Goal: Find specific page/section: Find specific page/section

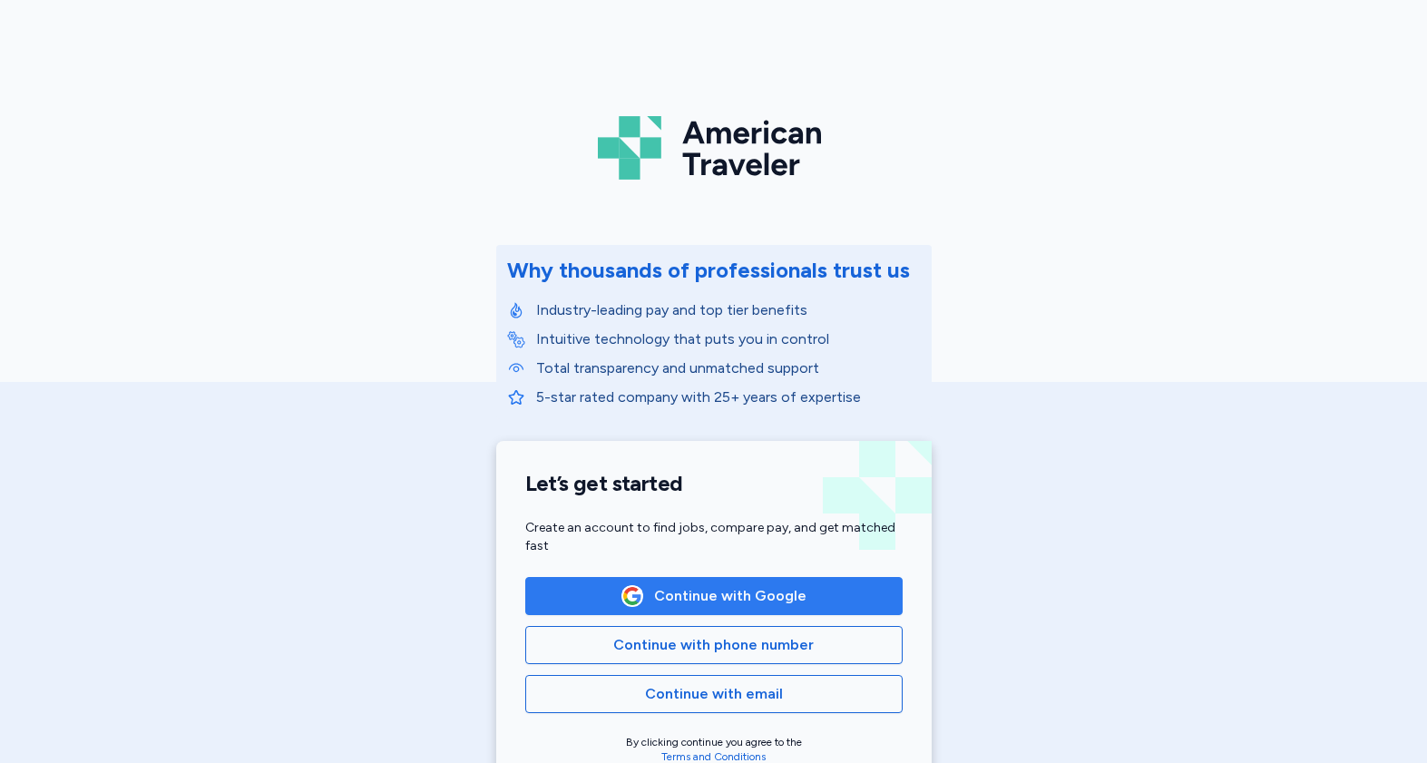
click at [747, 611] on button "Continue with Google" at bounding box center [713, 596] width 377 height 38
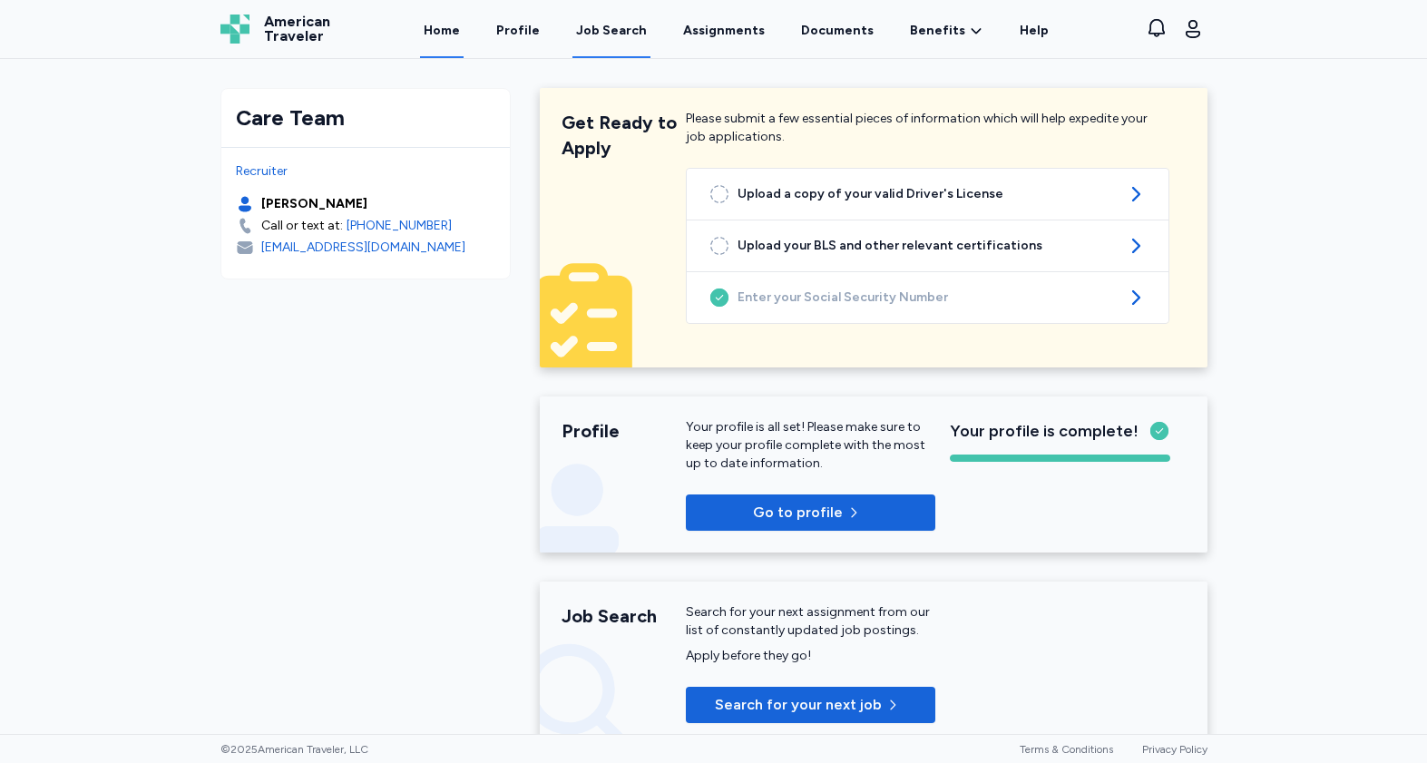
click at [612, 26] on div "Job Search" at bounding box center [611, 31] width 71 height 18
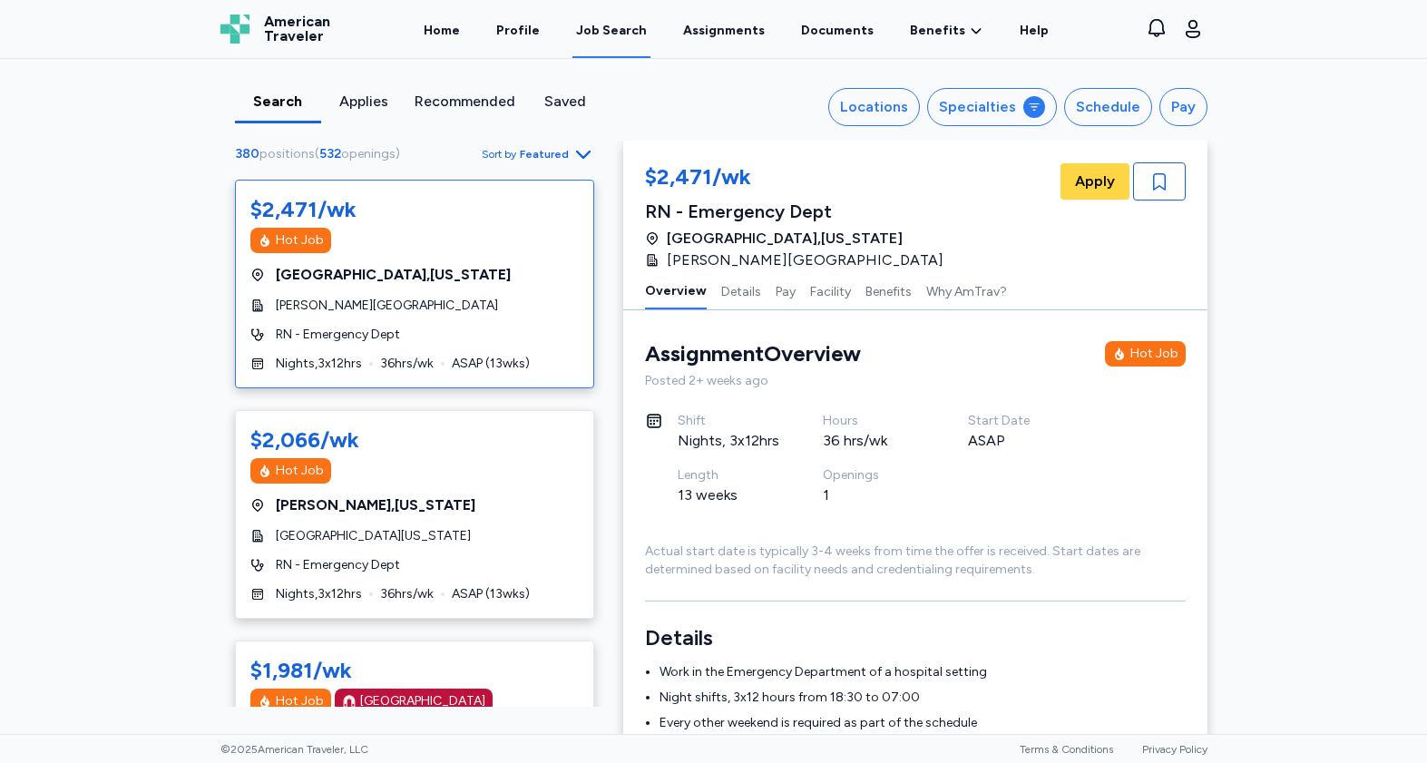
click at [556, 154] on span "Featured" at bounding box center [544, 154] width 49 height 15
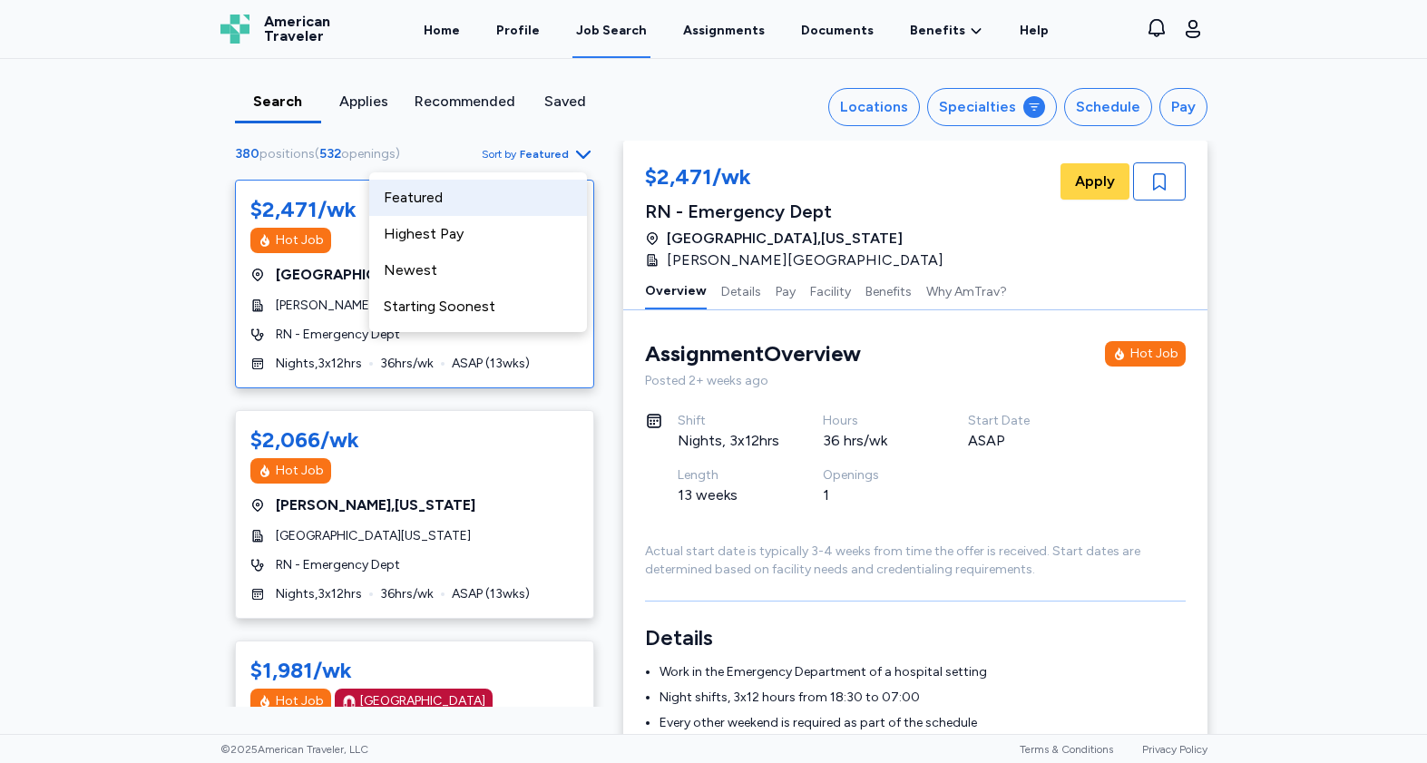
click at [556, 154] on span "Featured" at bounding box center [544, 154] width 49 height 15
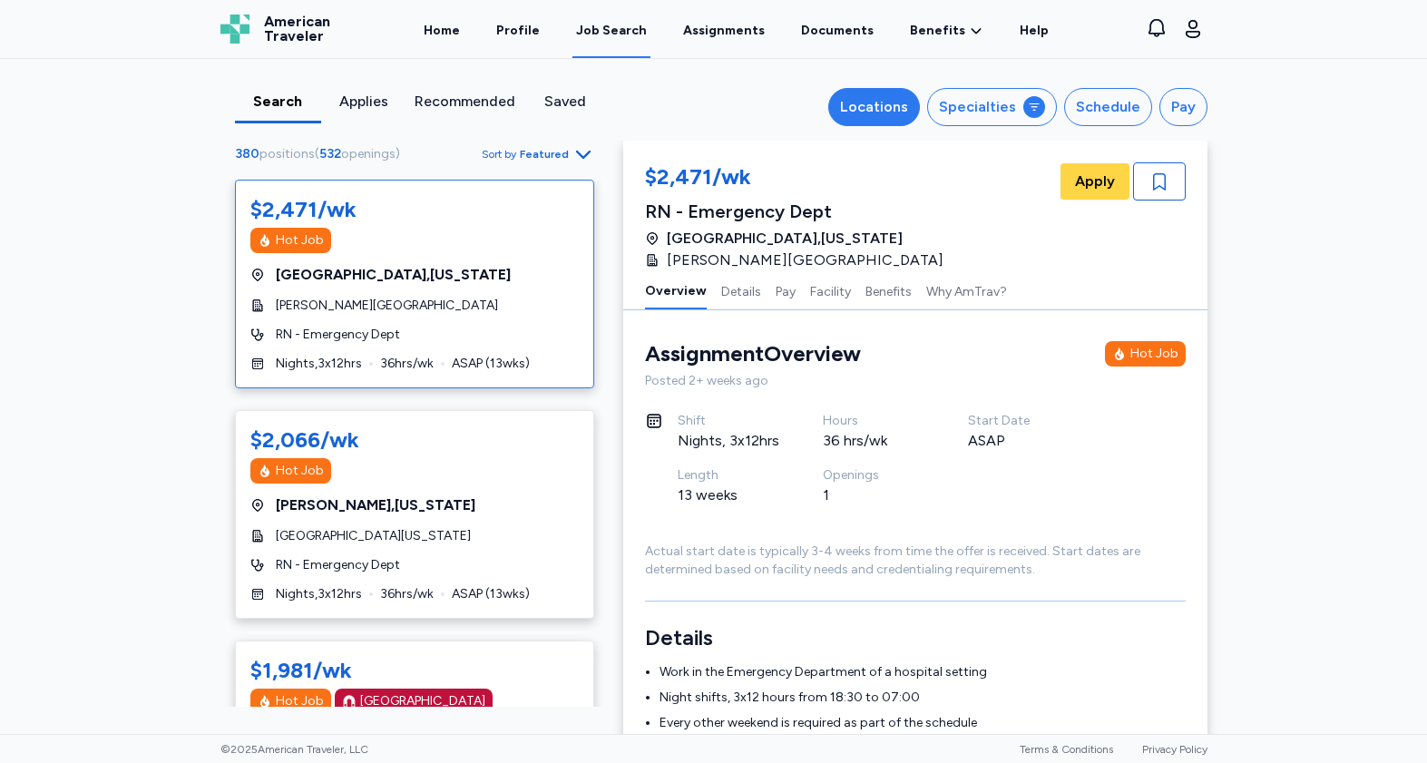
click at [883, 103] on div "Locations" at bounding box center [874, 107] width 68 height 22
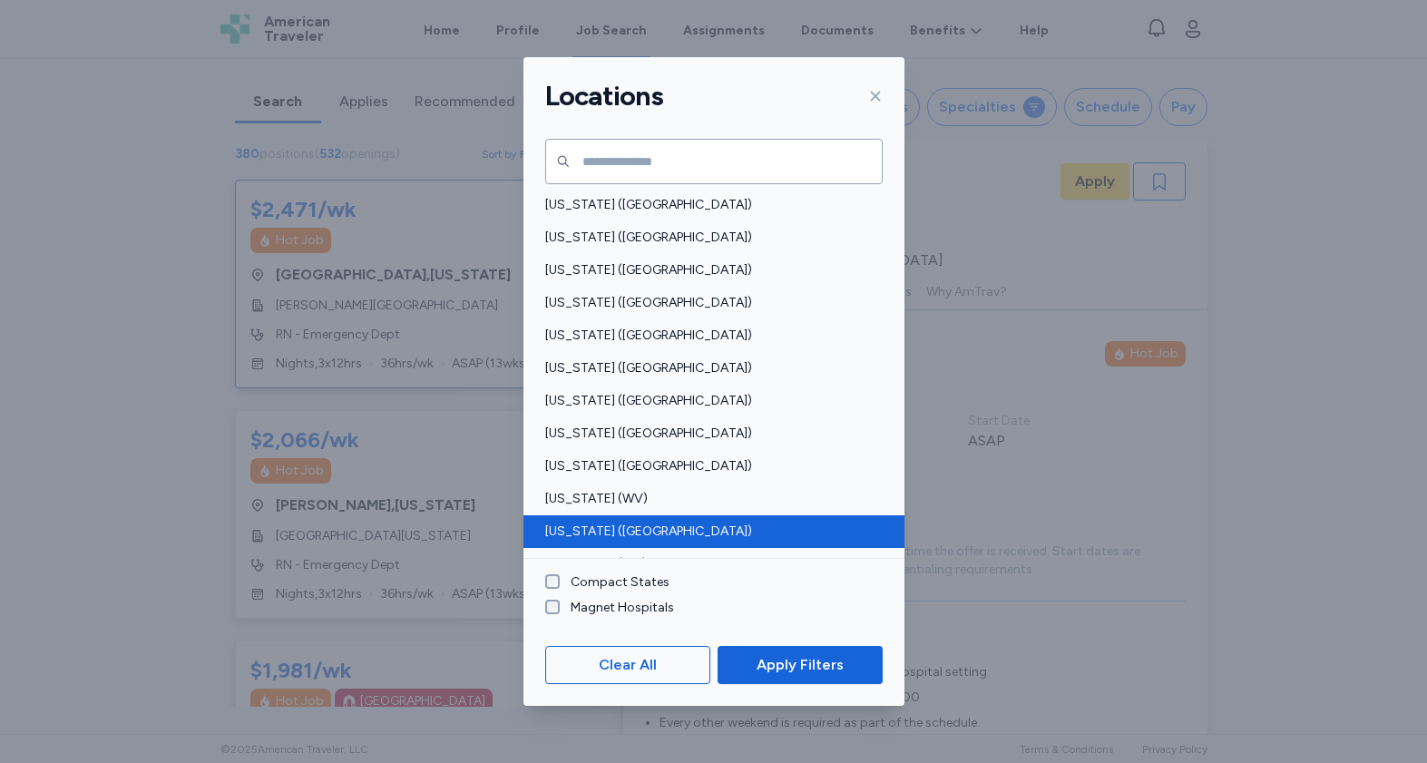
scroll to position [1299, 0]
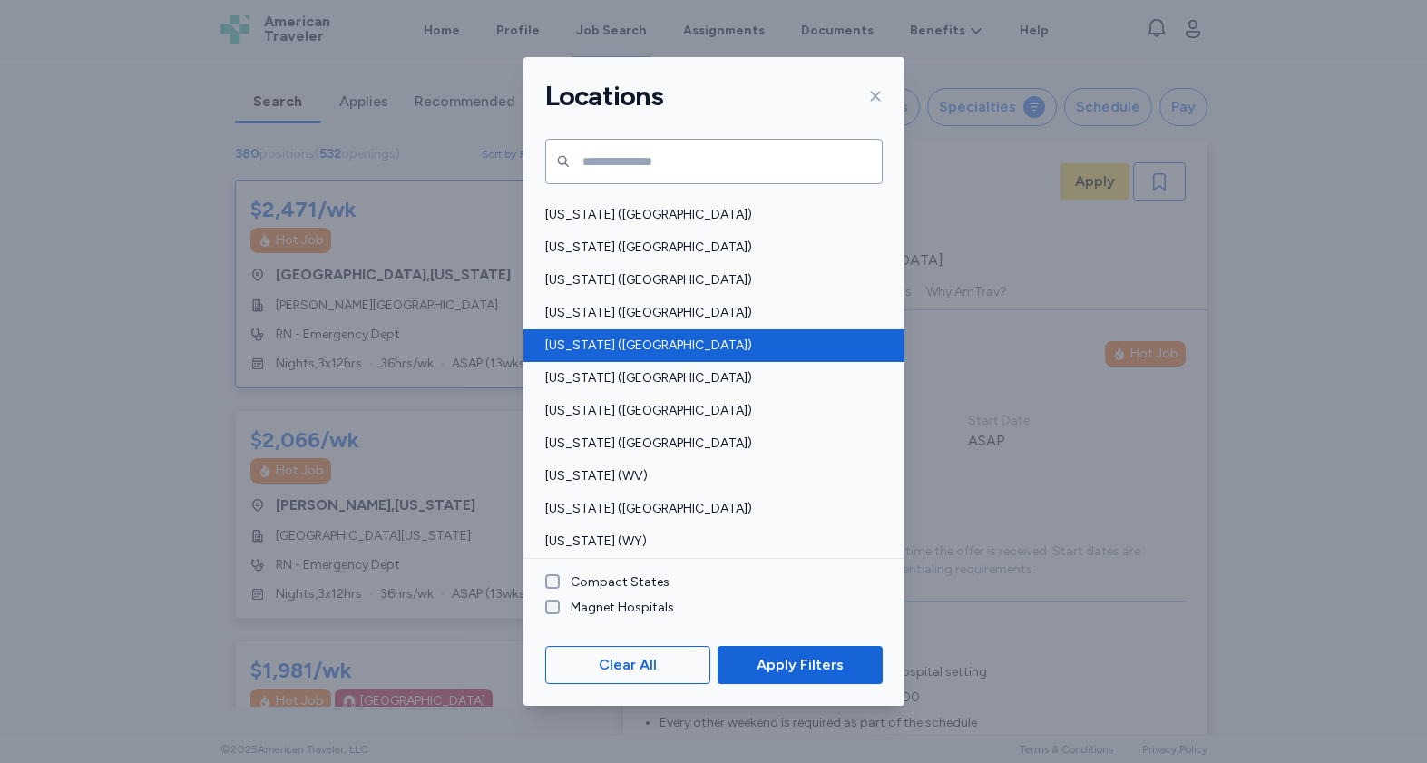
click at [610, 343] on span "[US_STATE] ([GEOGRAPHIC_DATA])" at bounding box center [708, 346] width 327 height 18
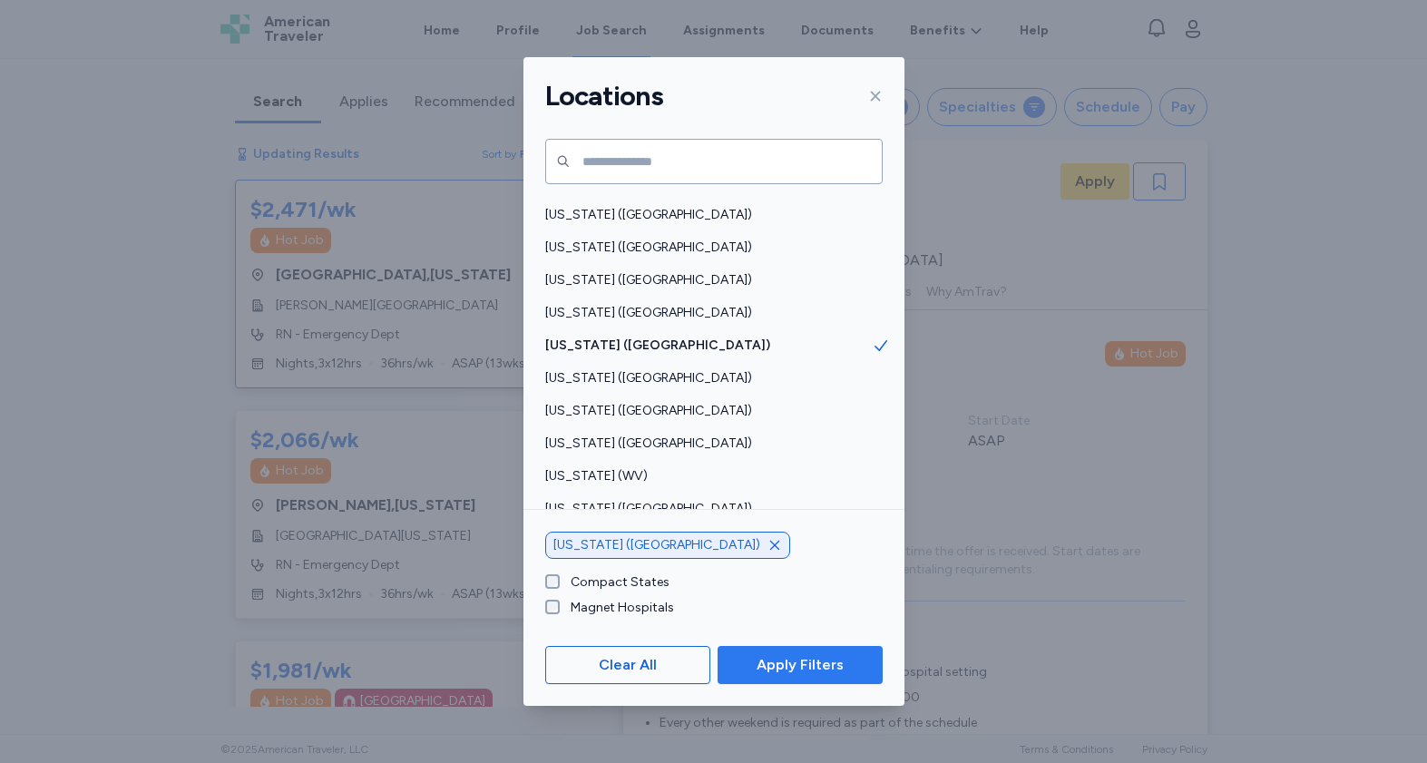
click at [839, 660] on span "Apply Filters" at bounding box center [800, 665] width 87 height 22
